Goal: Information Seeking & Learning: Learn about a topic

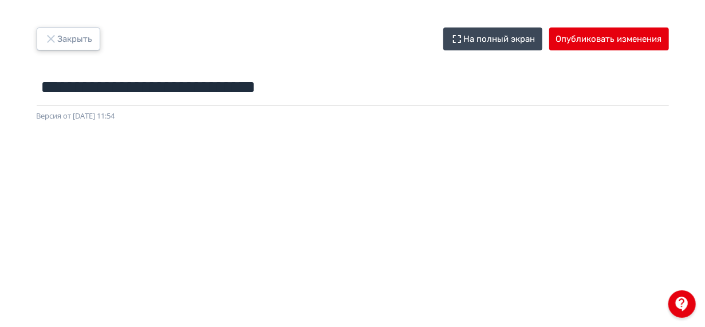
click at [80, 37] on button "Закрыть" at bounding box center [69, 39] width 64 height 23
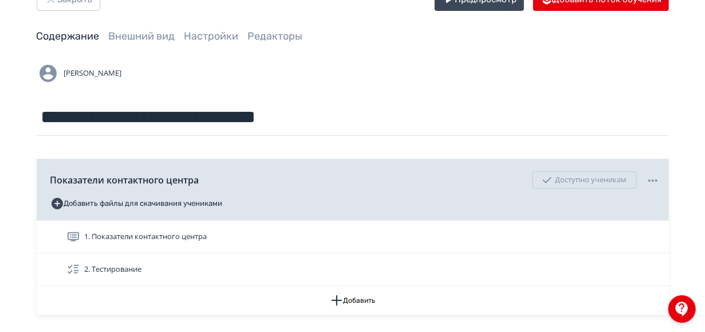
scroll to position [45, 0]
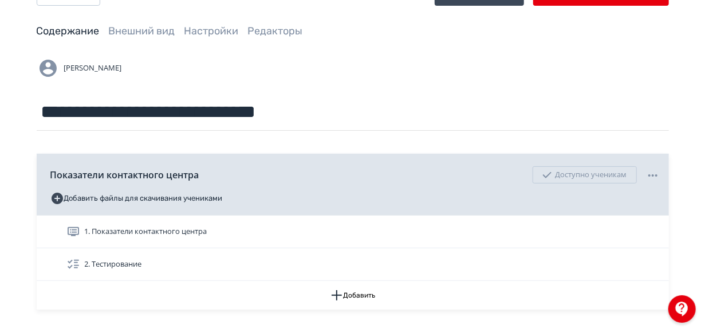
click at [303, 236] on div "1. Показатели контактного центра" at bounding box center [363, 232] width 594 height 14
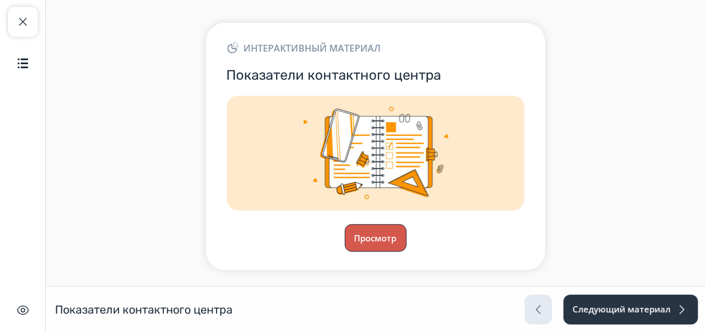
click at [378, 239] on button "Просмотр" at bounding box center [376, 238] width 62 height 28
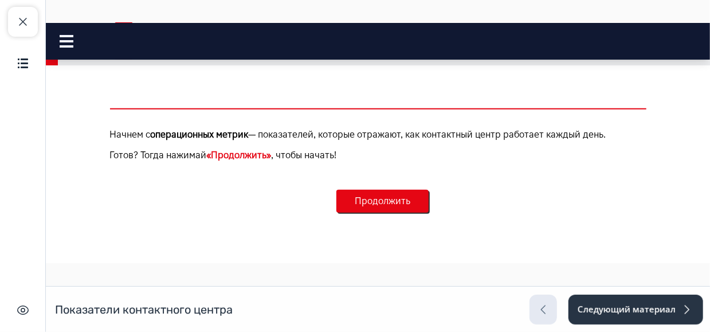
scroll to position [515, 0]
click at [392, 193] on button "Продолжить" at bounding box center [382, 200] width 92 height 23
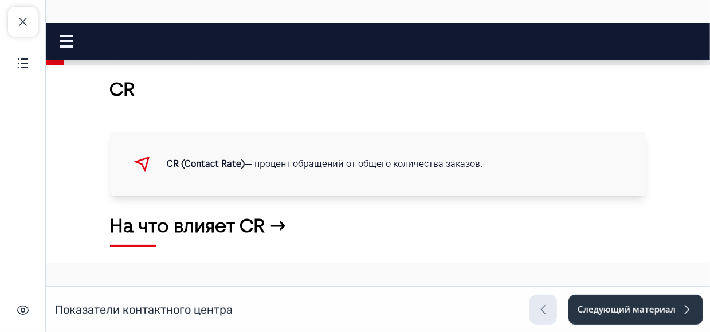
scroll to position [38, 0]
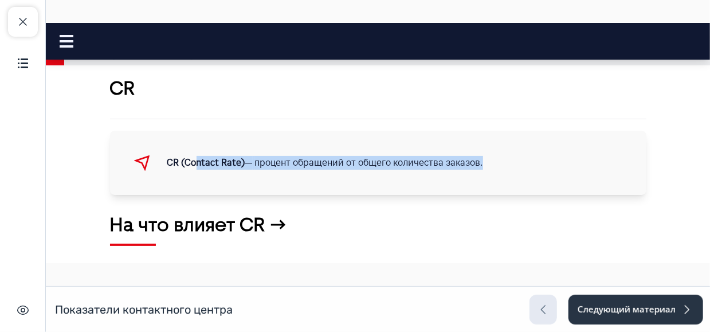
drag, startPoint x: 191, startPoint y: 157, endPoint x: 495, endPoint y: 154, distance: 304.3
click at [495, 154] on div "CR (Contact Rate) — процент обращений от общего количества заказов." at bounding box center [391, 162] width 449 height 28
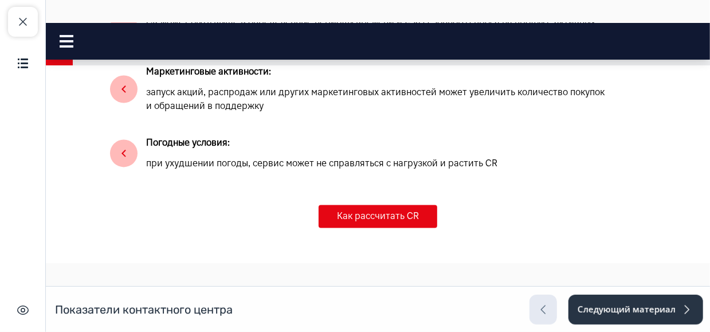
scroll to position [1094, 0]
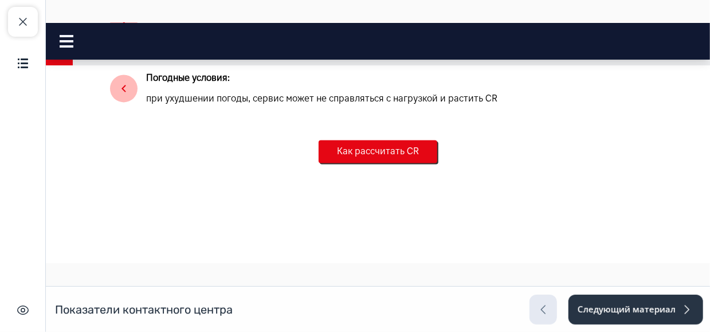
click at [403, 146] on button "Как рассчитать CR" at bounding box center [377, 150] width 119 height 23
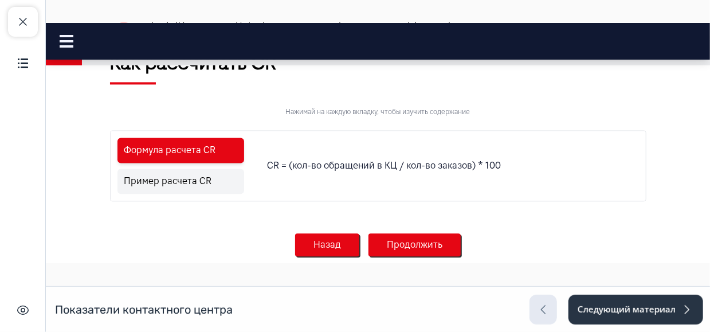
scroll to position [1174, 0]
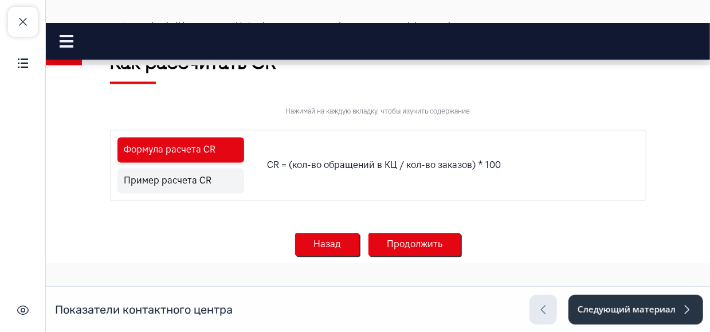
click at [171, 167] on ul "Формула расчета CR Пример расчета CR" at bounding box center [181, 164] width 132 height 61
click at [196, 182] on link "Пример расчета CR" at bounding box center [180, 179] width 127 height 25
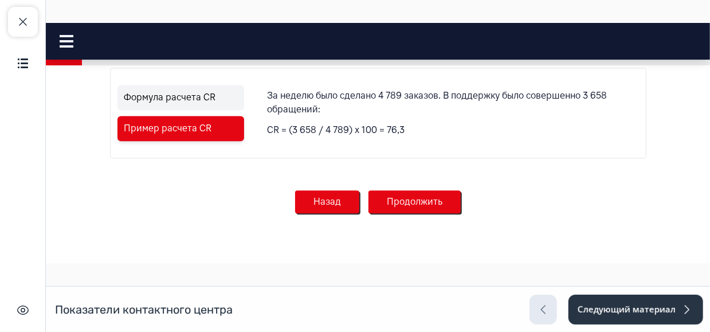
click at [407, 198] on button "Продолжить" at bounding box center [414, 201] width 92 height 23
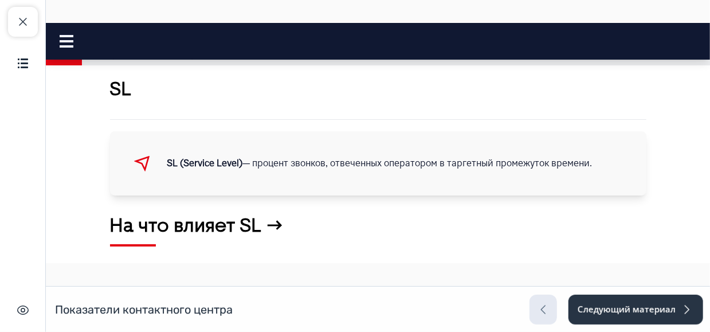
scroll to position [0, 0]
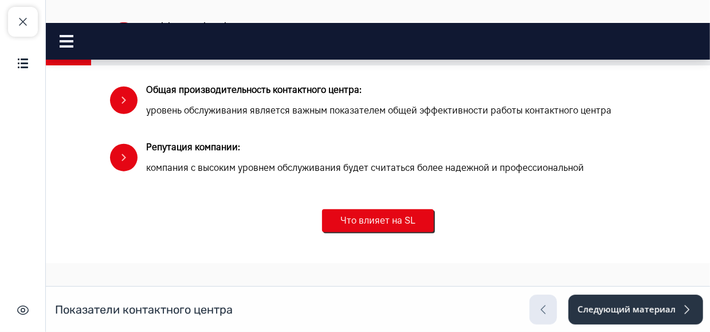
click at [382, 223] on button "Что влияет на SL" at bounding box center [377, 220] width 112 height 23
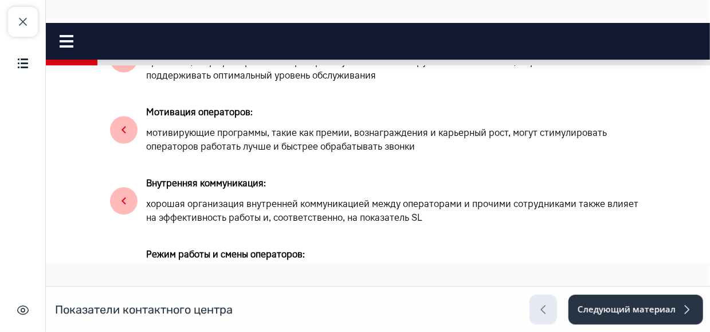
scroll to position [1183, 0]
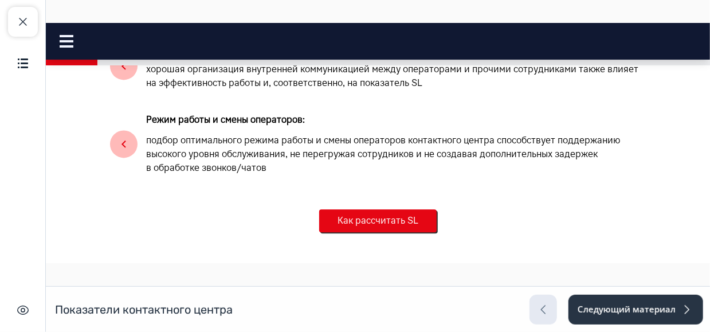
click at [382, 223] on button "Как рассчитать SL" at bounding box center [377, 220] width 117 height 23
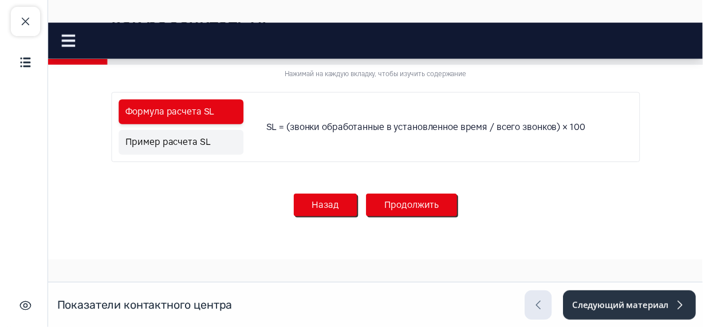
scroll to position [1368, 0]
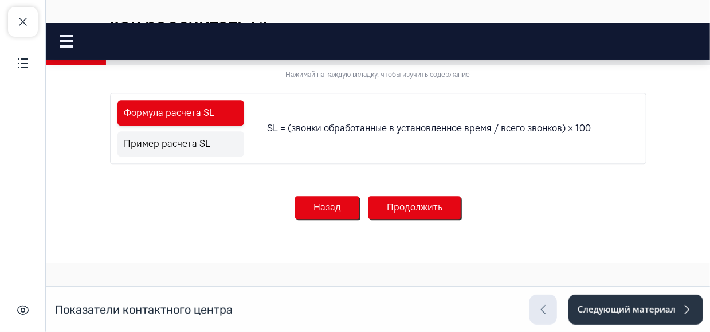
click at [405, 29] on nav "Показатели контактного центра Close panel 2. CR" at bounding box center [377, 40] width 664 height 37
click at [26, 21] on span "button" at bounding box center [23, 22] width 14 height 14
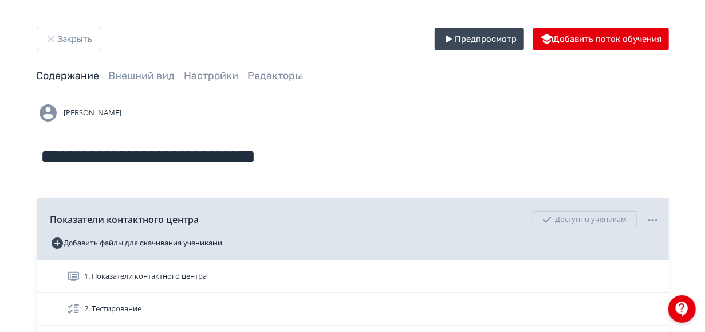
click at [80, 55] on div "**********" at bounding box center [353, 225] width 688 height 395
click at [75, 43] on button "Закрыть" at bounding box center [69, 39] width 64 height 23
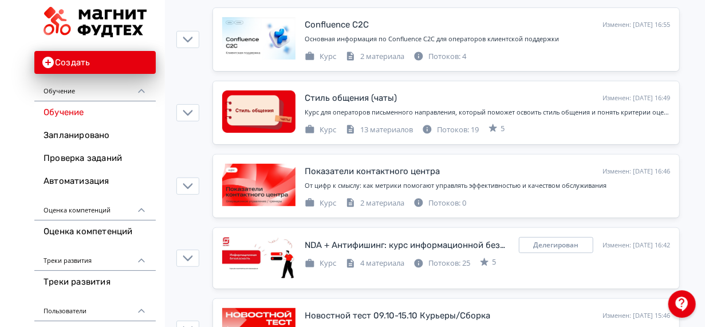
scroll to position [0, 1]
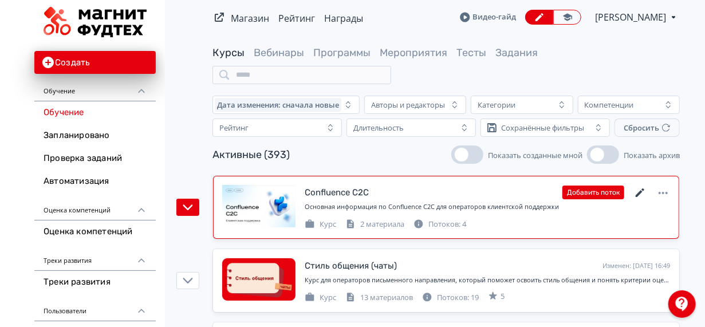
click at [644, 191] on icon at bounding box center [640, 193] width 9 height 9
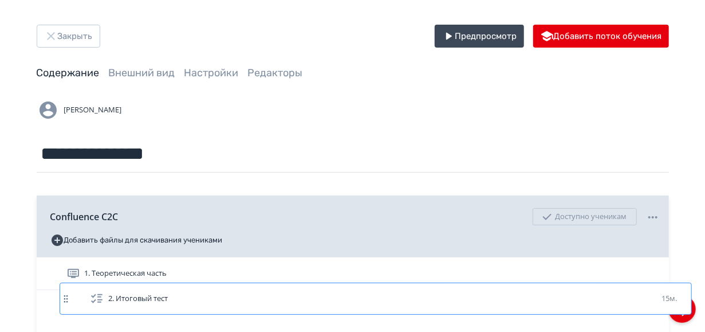
drag, startPoint x: 366, startPoint y: 296, endPoint x: 384, endPoint y: 291, distance: 19.2
click at [384, 291] on div "1. Теоретическая часть 2. Итоговый тест 15м." at bounding box center [353, 289] width 633 height 65
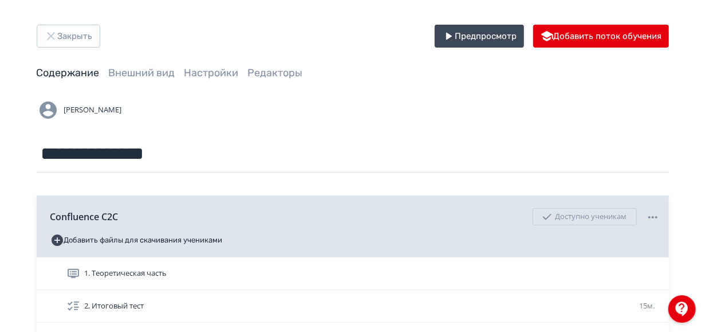
scroll to position [4, 0]
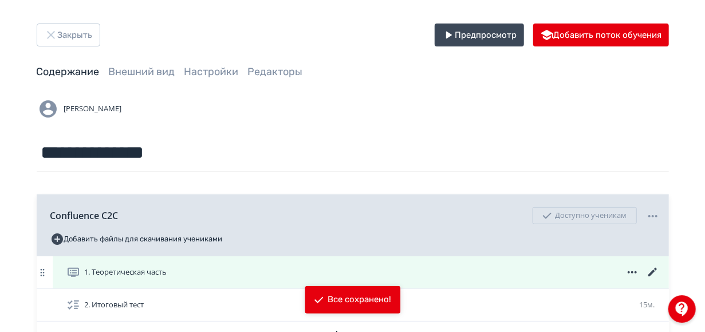
click at [386, 268] on div "1. Теоретическая часть" at bounding box center [363, 272] width 594 height 14
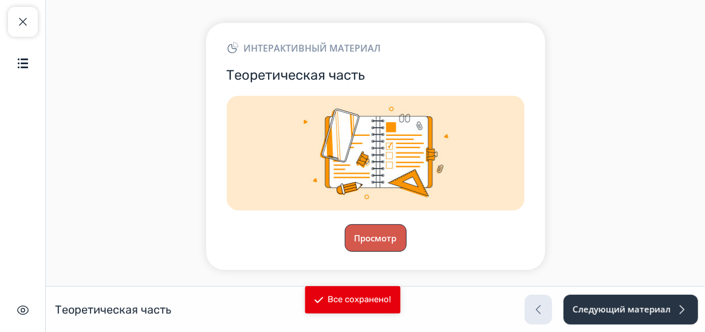
click at [385, 226] on button "Просмотр" at bounding box center [376, 238] width 62 height 28
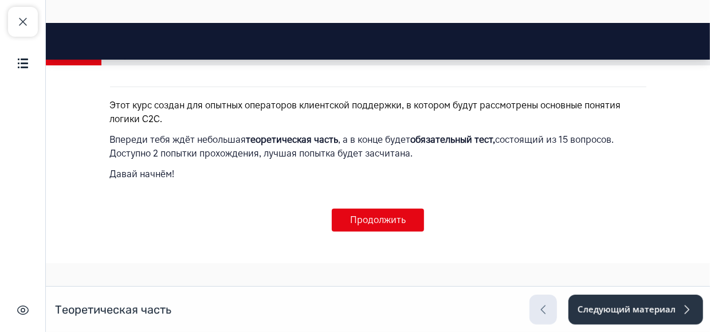
scroll to position [297, 0]
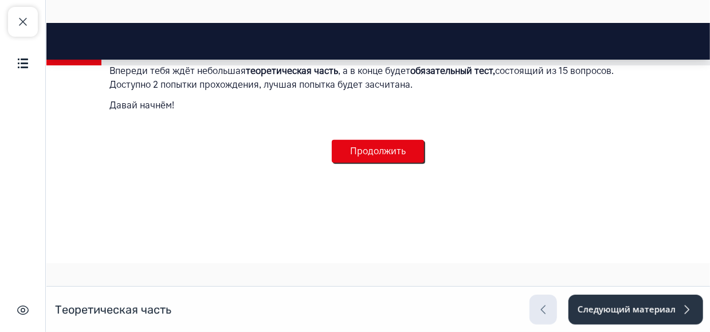
click at [389, 155] on button "Продолжить" at bounding box center [377, 150] width 92 height 23
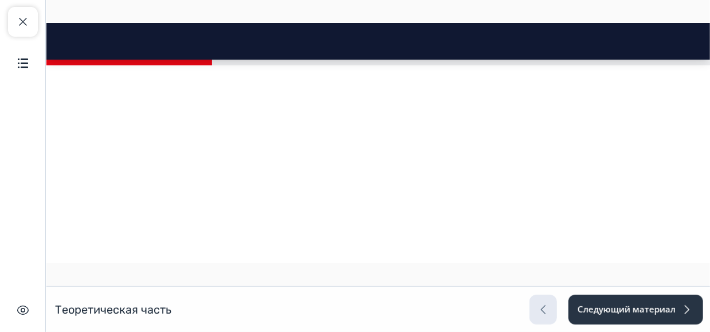
scroll to position [630, 0]
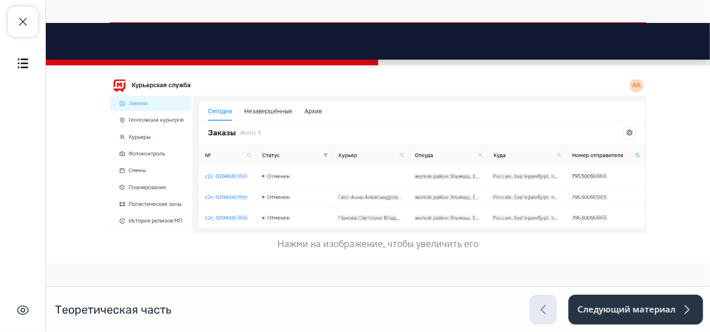
click at [389, 278] on button "Продолжить" at bounding box center [377, 289] width 92 height 23
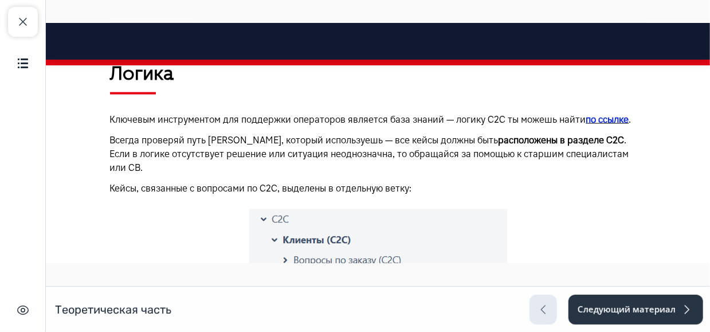
scroll to position [839, 0]
